Goal: Transaction & Acquisition: Purchase product/service

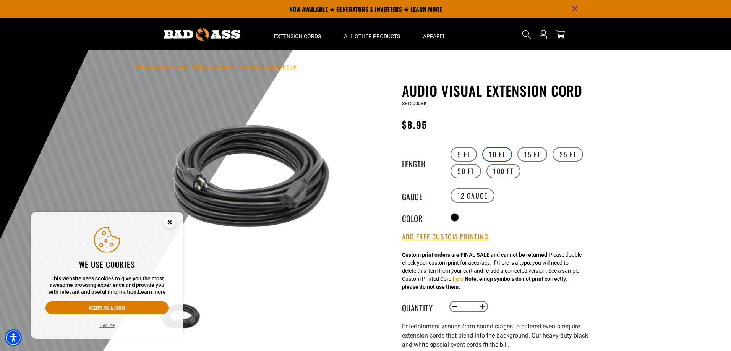
click at [495, 149] on label "10 FT" at bounding box center [497, 154] width 30 height 15
click at [526, 150] on label "15 FT" at bounding box center [532, 154] width 30 height 15
click at [461, 169] on label "50 FT" at bounding box center [465, 171] width 31 height 15
click at [569, 153] on label "25 FT" at bounding box center [567, 154] width 31 height 15
